Goal: Navigation & Orientation: Understand site structure

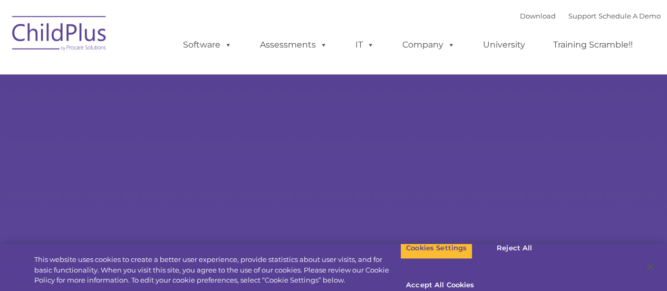
select select "MEDIUM"
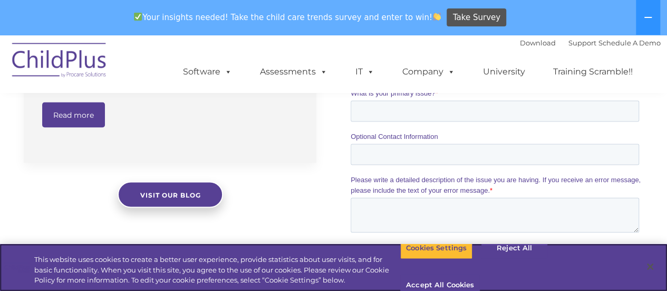
scroll to position [926, 0]
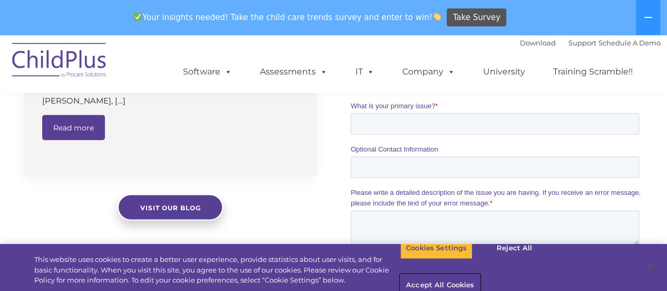
click at [480, 274] on button "Accept All Cookies" at bounding box center [440, 285] width 80 height 22
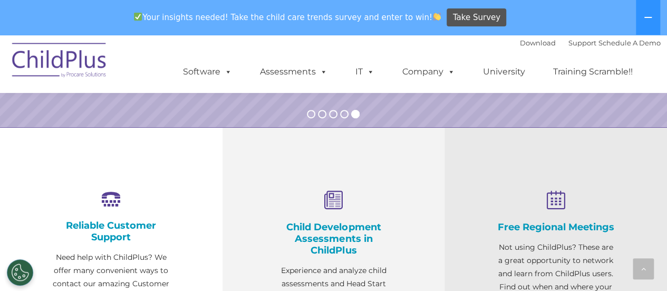
scroll to position [316, 0]
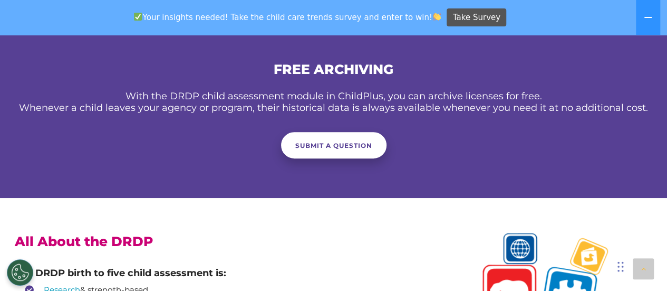
scroll to position [2166, 0]
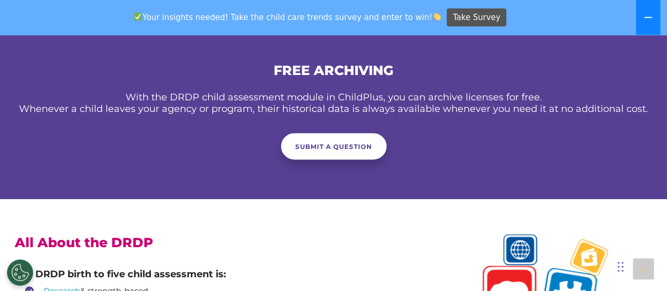
click at [645, 7] on button at bounding box center [648, 17] width 24 height 35
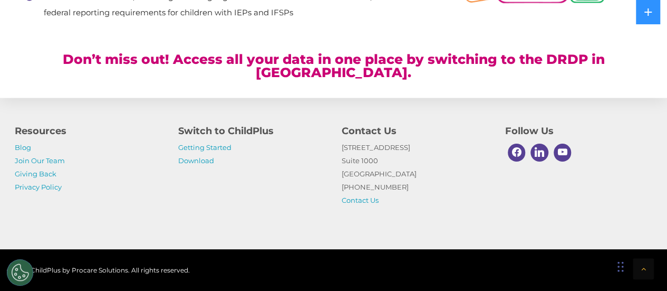
scroll to position [2524, 0]
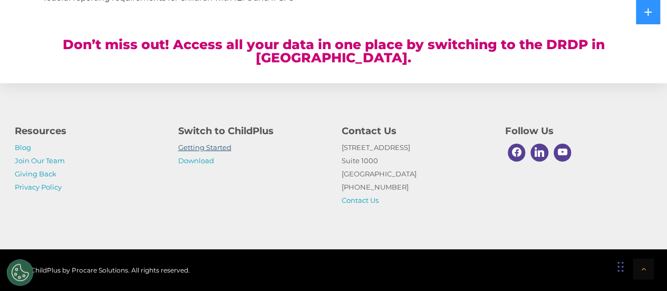
click at [220, 149] on link "Getting Started" at bounding box center [204, 147] width 53 height 8
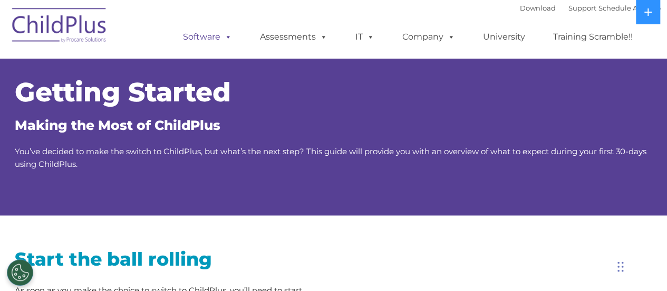
click at [233, 36] on link "Software" at bounding box center [207, 36] width 70 height 21
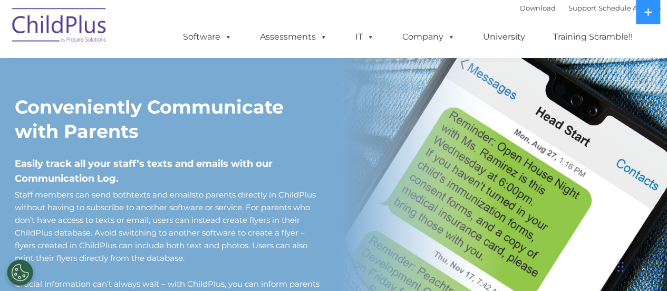
scroll to position [867, 0]
